Goal: Information Seeking & Learning: Learn about a topic

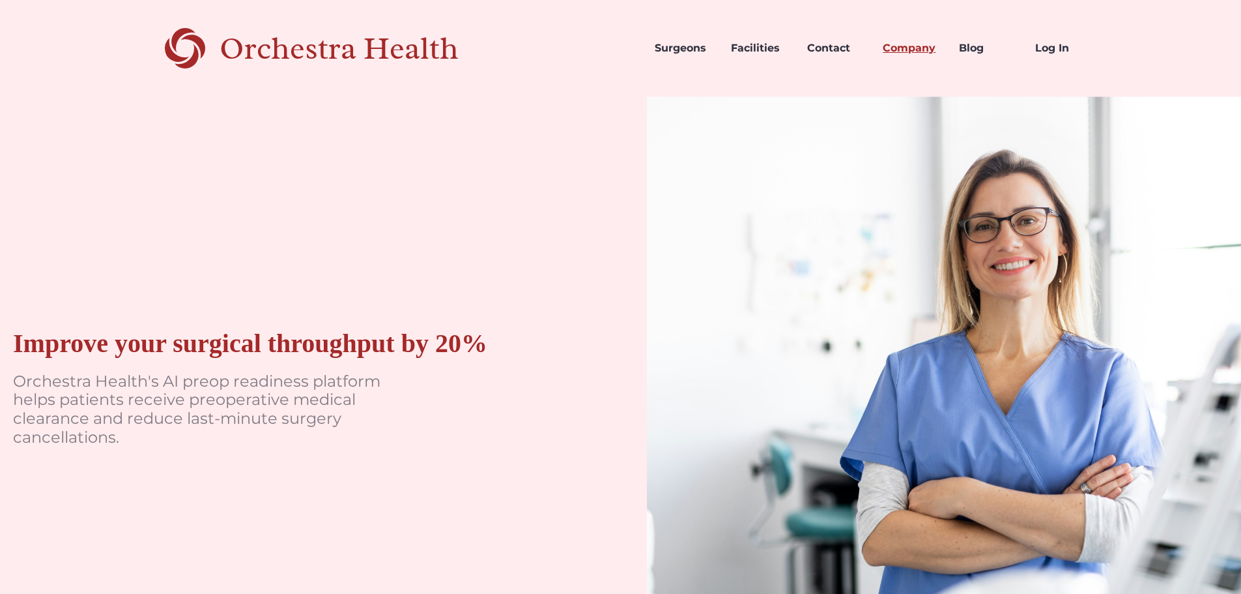
click at [906, 44] on link "Company" at bounding box center [910, 48] width 76 height 44
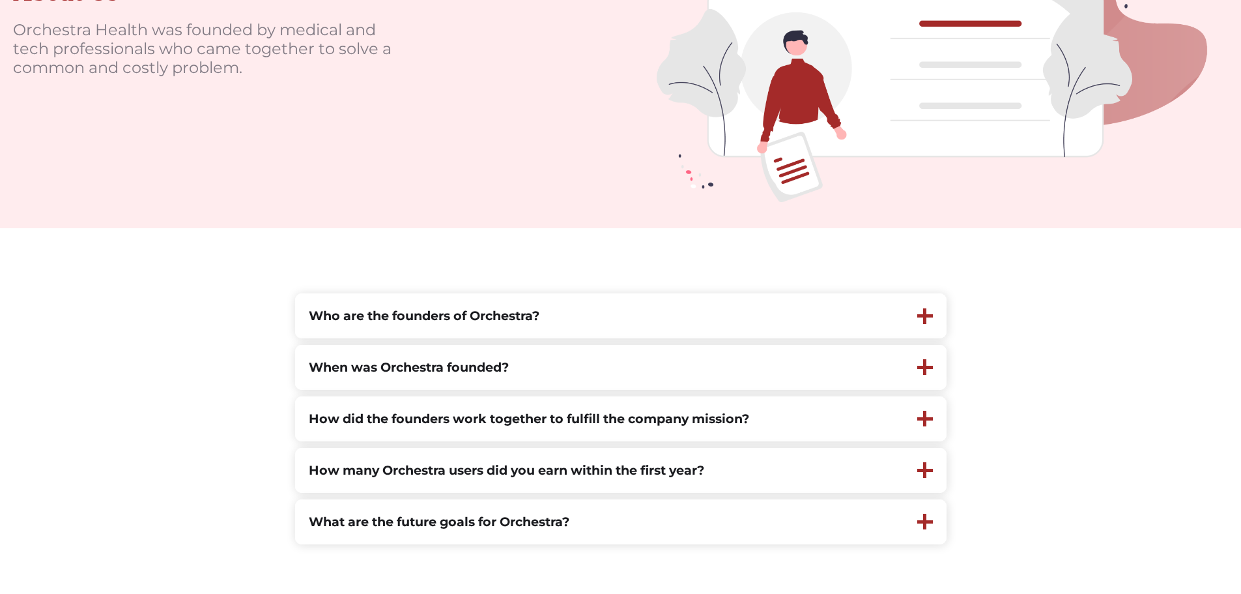
scroll to position [259, 0]
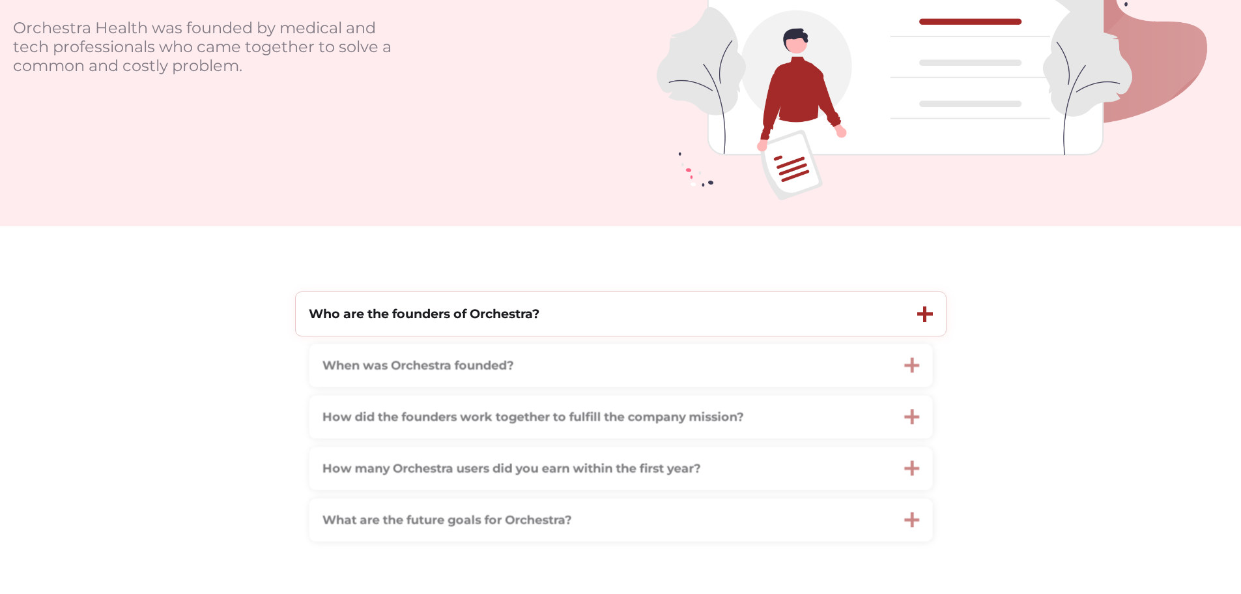
click at [601, 324] on div "Who are the founders of Orchestra?" at bounding box center [600, 314] width 609 height 44
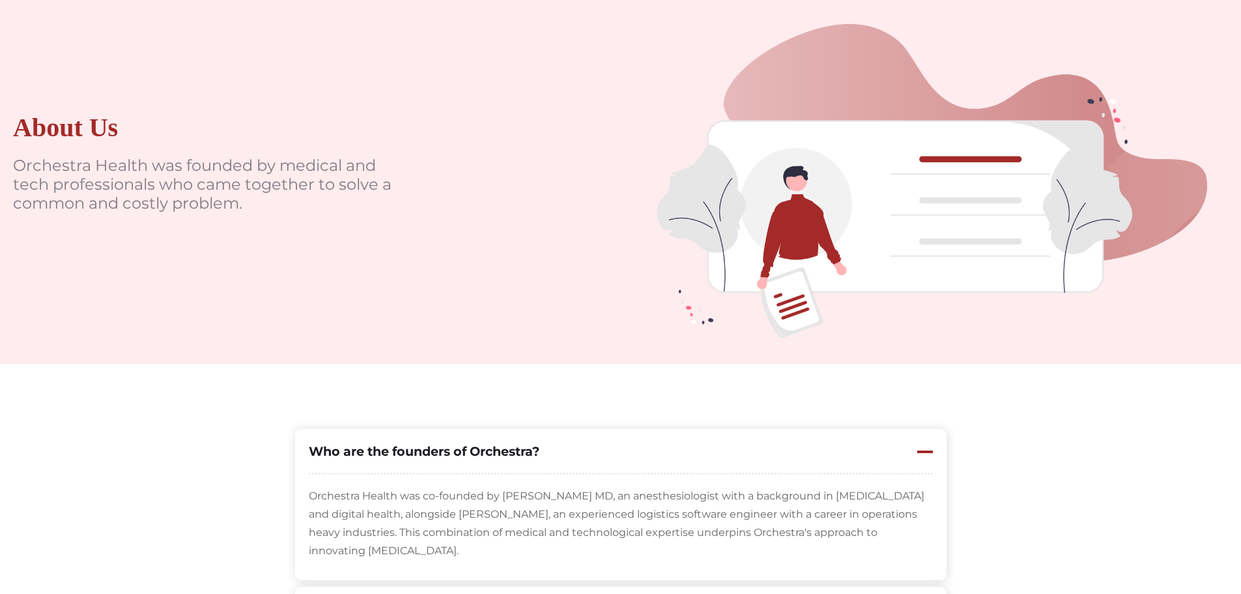
scroll to position [0, 0]
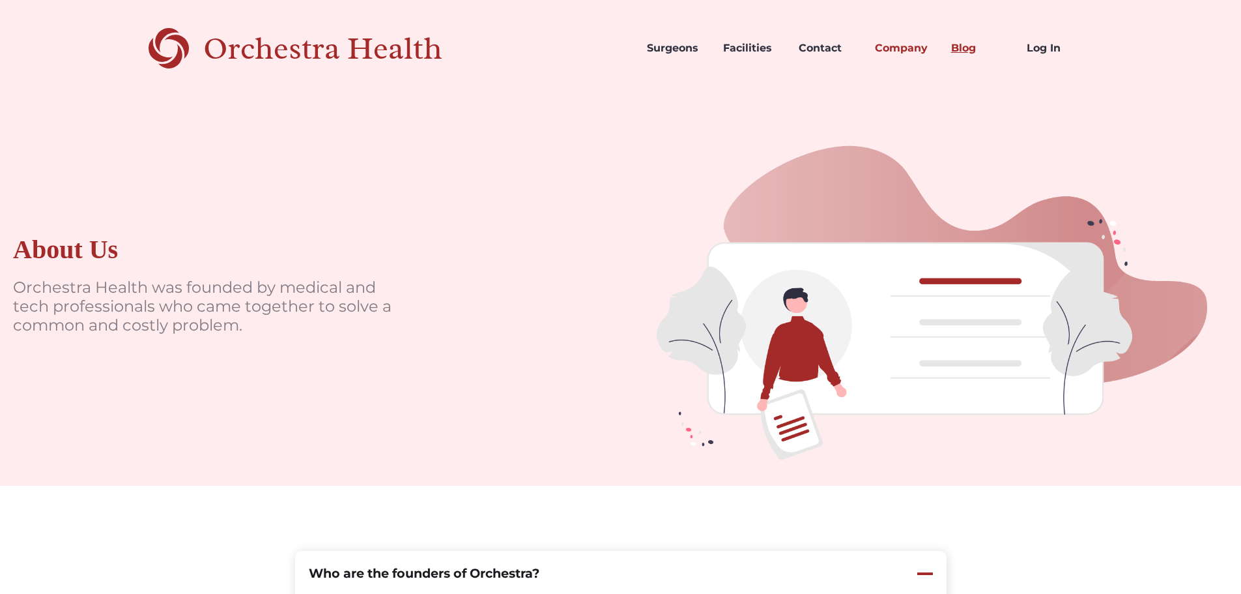
click at [957, 42] on link "Blog" at bounding box center [979, 48] width 76 height 44
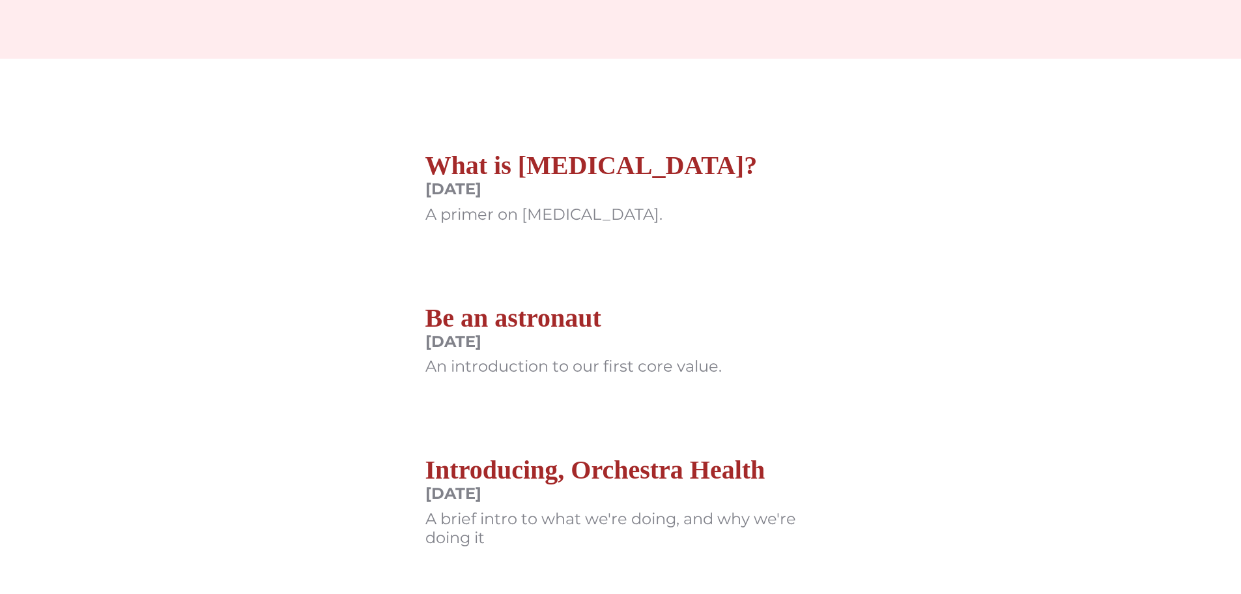
scroll to position [260, 0]
